Goal: Obtain resource: Download file/media

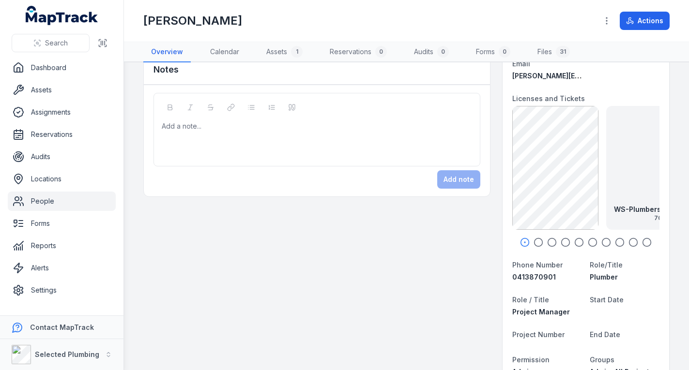
scroll to position [97, 0]
click at [534, 238] on circle "button" at bounding box center [538, 242] width 8 height 8
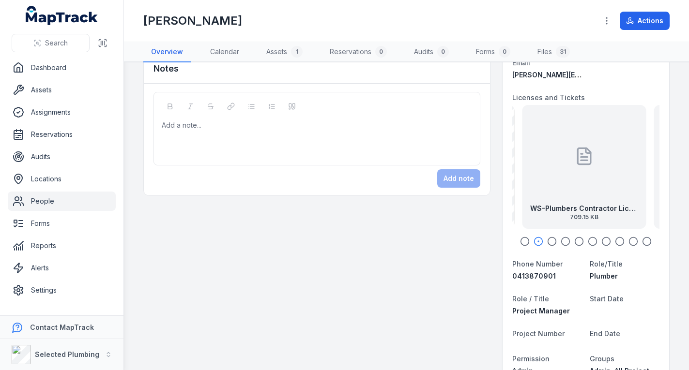
click at [547, 238] on icon "button" at bounding box center [552, 242] width 10 height 10
click at [560, 239] on icon "button" at bounding box center [565, 242] width 10 height 10
click at [556, 194] on div "WS-Construction Card back 113.01 KB" at bounding box center [584, 167] width 124 height 124
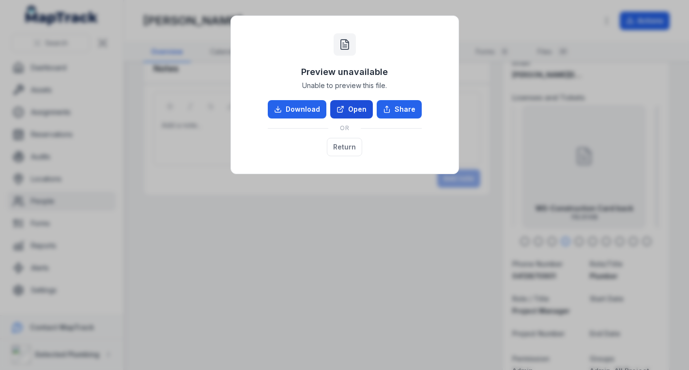
click at [355, 106] on link "Open" at bounding box center [351, 109] width 43 height 18
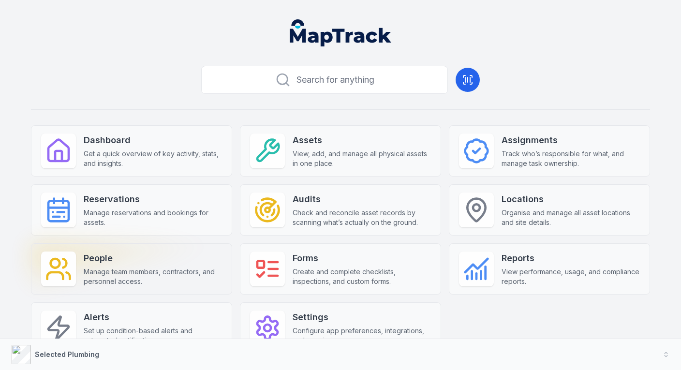
click at [156, 258] on strong "People" at bounding box center [153, 259] width 138 height 14
